Goal: Find specific page/section: Find specific page/section

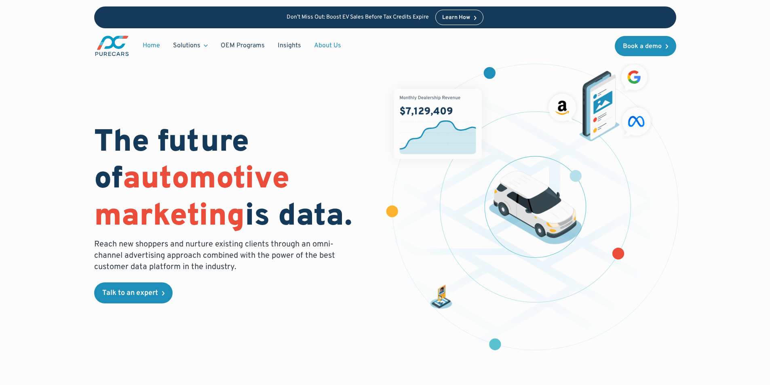
click at [319, 44] on link "About Us" at bounding box center [328, 45] width 40 height 15
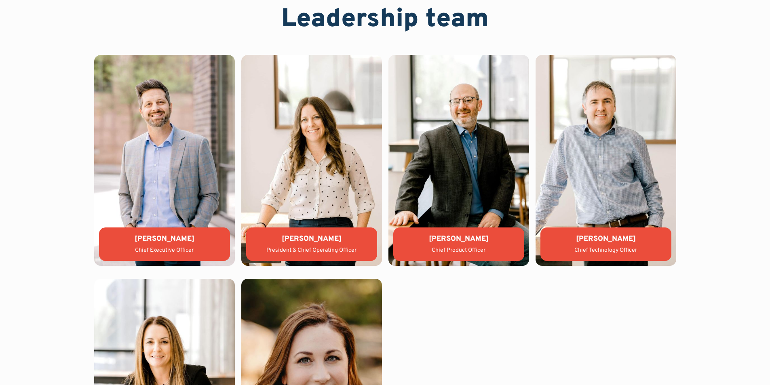
scroll to position [1779, 0]
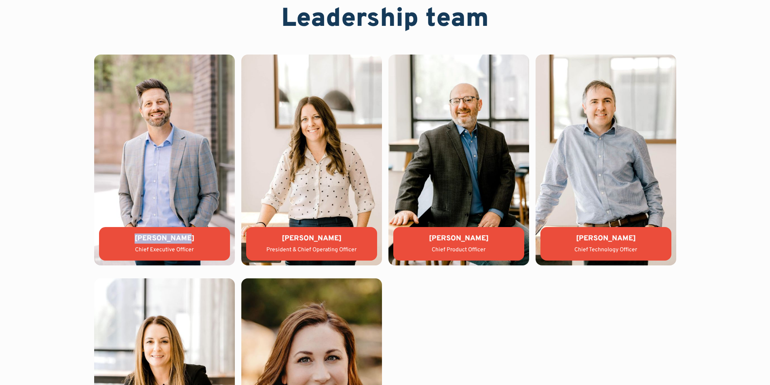
copy div "[PERSON_NAME]"
drag, startPoint x: 140, startPoint y: 237, endPoint x: 193, endPoint y: 236, distance: 53.4
click at [193, 236] on div "[PERSON_NAME]" at bounding box center [165, 239] width 118 height 10
